Goal: Navigation & Orientation: Find specific page/section

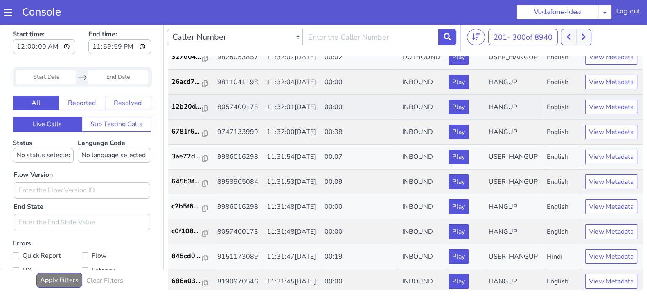
scroll to position [236, 0]
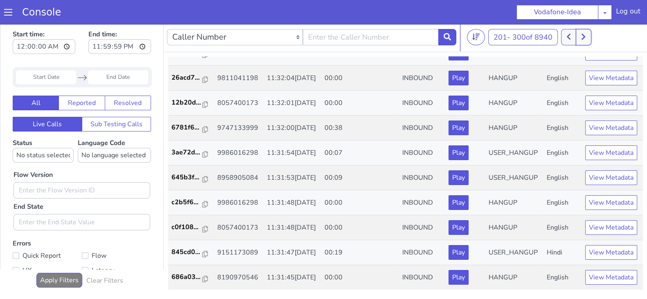
click at [584, 38] on icon at bounding box center [583, 37] width 4 height 6
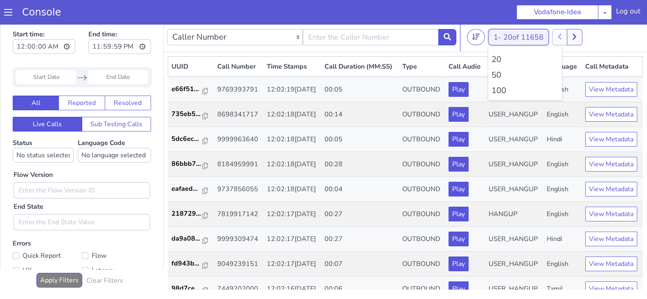
click at [494, 44] on button "1 - 20 of 11658" at bounding box center [518, 37] width 61 height 16
click at [492, 89] on li "100" at bounding box center [524, 91] width 67 height 12
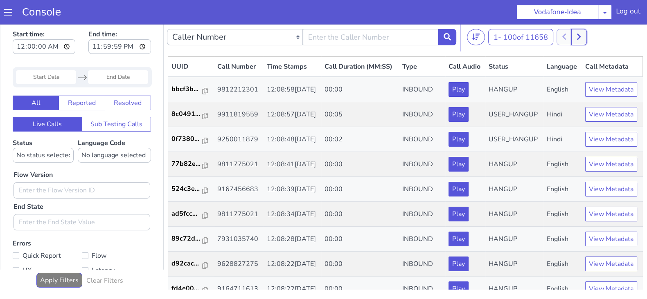
click at [581, 36] on icon at bounding box center [578, 36] width 4 height 7
